Goal: Task Accomplishment & Management: Complete application form

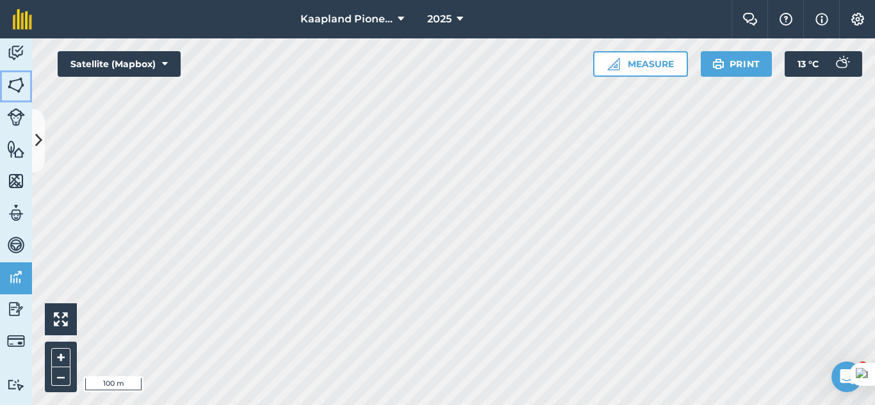
click at [29, 85] on link "Fields" at bounding box center [16, 86] width 32 height 32
click at [44, 146] on button at bounding box center [38, 141] width 13 height 64
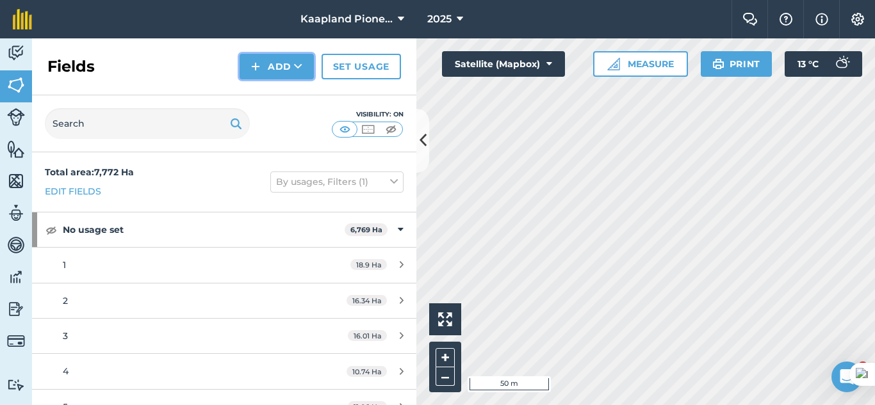
click at [277, 64] on button "Add" at bounding box center [277, 67] width 74 height 26
click at [278, 93] on link "Draw" at bounding box center [276, 95] width 70 height 28
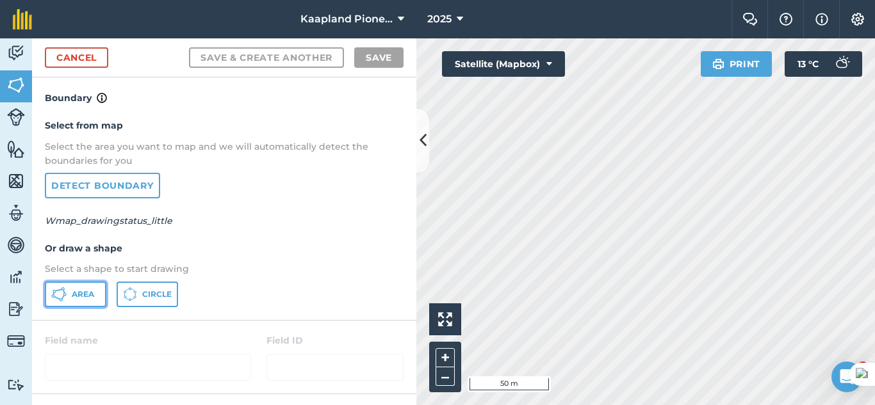
drag, startPoint x: 99, startPoint y: 295, endPoint x: 126, endPoint y: 291, distance: 26.5
click at [99, 295] on button "Area" at bounding box center [75, 295] width 61 height 26
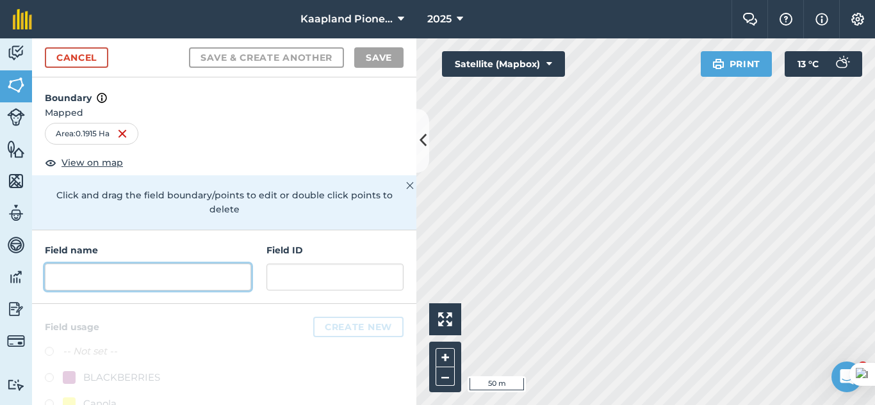
click at [195, 282] on input "text" at bounding box center [148, 277] width 206 height 27
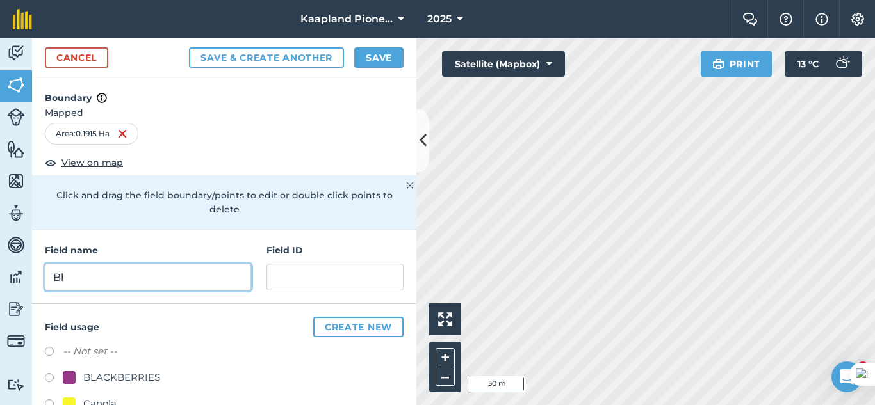
type input "B"
type input "[PERSON_NAME] blok"
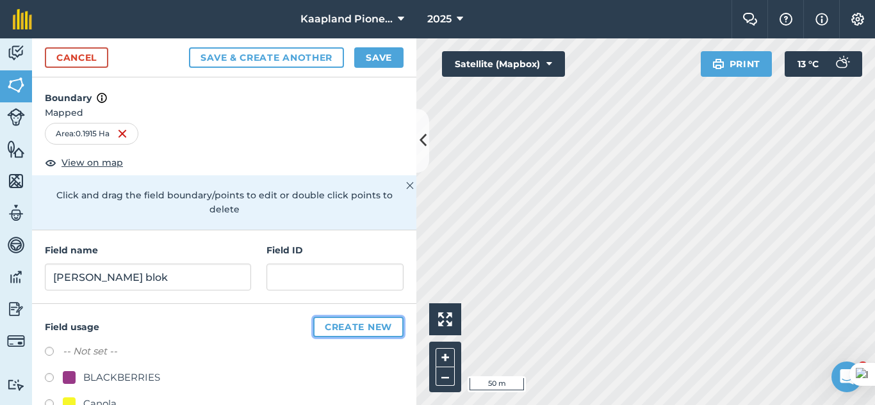
click at [323, 333] on button "Create new" at bounding box center [358, 327] width 90 height 20
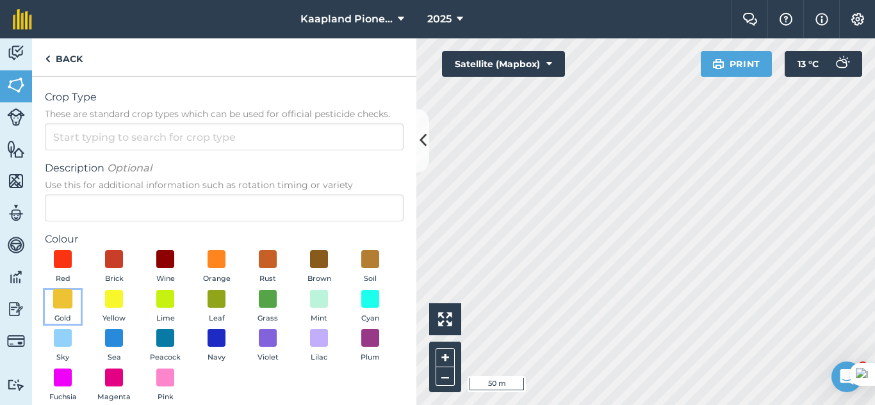
click at [73, 302] on span at bounding box center [63, 299] width 20 height 20
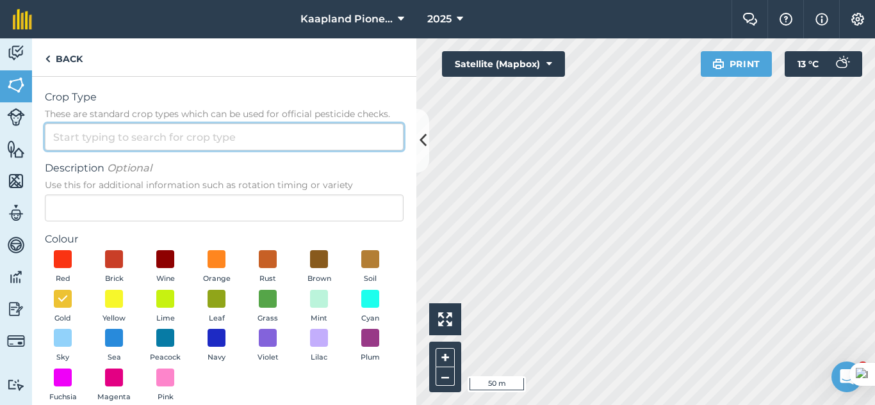
click at [172, 140] on input "Crop Type These are standard crop types which can be used for official pesticid…" at bounding box center [224, 137] width 359 height 27
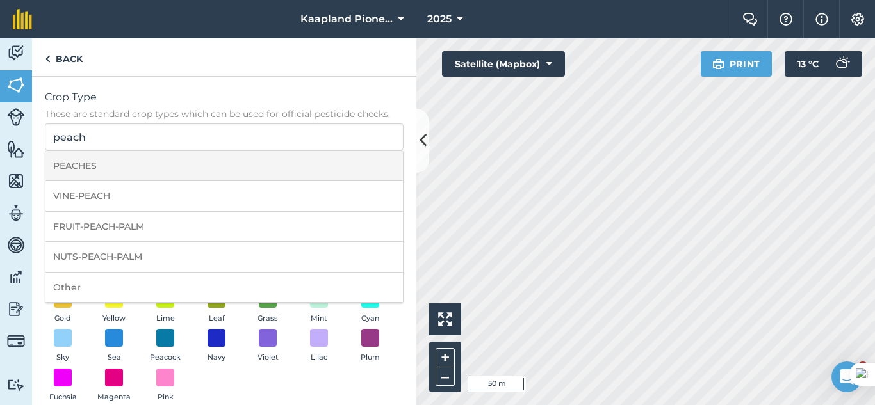
click at [166, 155] on li "PEACHES" at bounding box center [223, 166] width 357 height 30
type input "PEACHES"
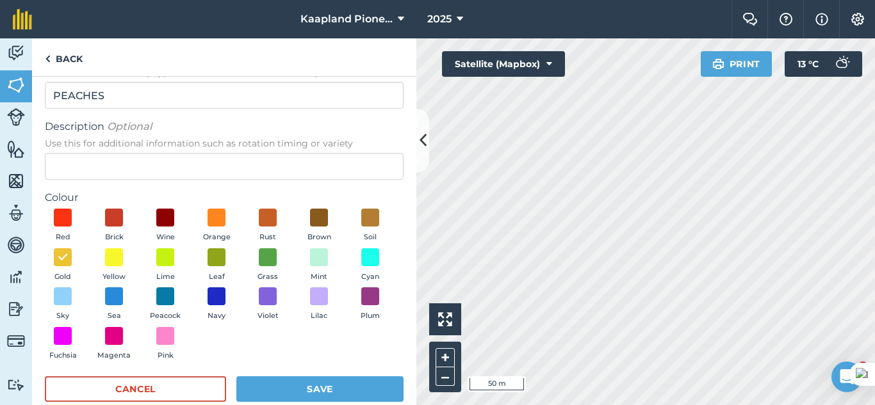
scroll to position [65, 0]
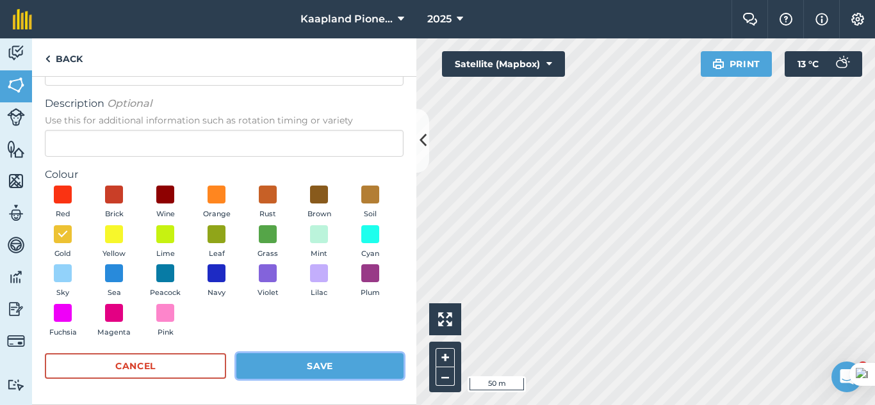
click at [307, 371] on button "Save" at bounding box center [319, 367] width 167 height 26
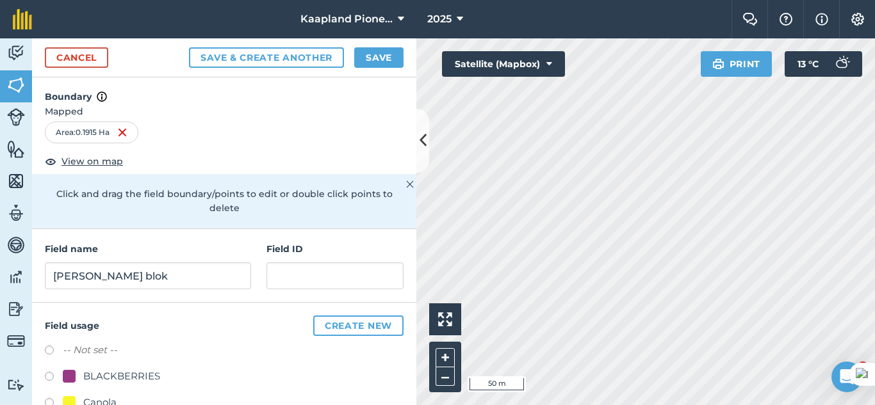
scroll to position [0, 0]
click at [379, 58] on button "Save" at bounding box center [378, 57] width 49 height 20
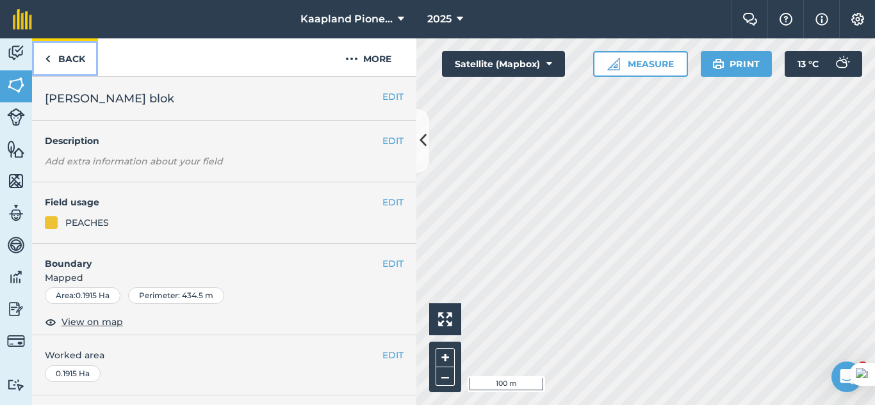
click at [65, 65] on link "Back" at bounding box center [65, 57] width 66 height 38
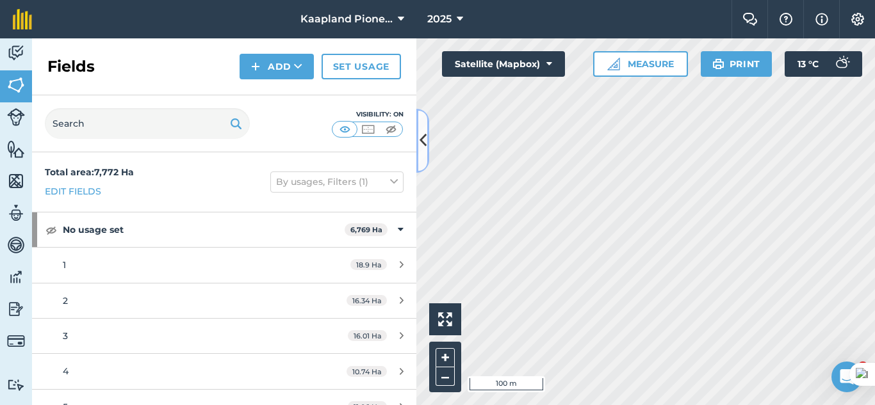
click at [426, 129] on icon at bounding box center [423, 140] width 7 height 22
